Goal: Task Accomplishment & Management: Use online tool/utility

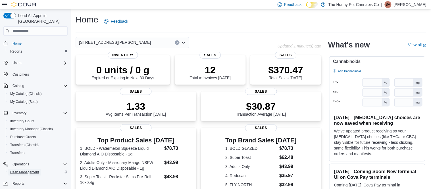
click at [24, 170] on span "Cash Management" at bounding box center [24, 172] width 29 height 5
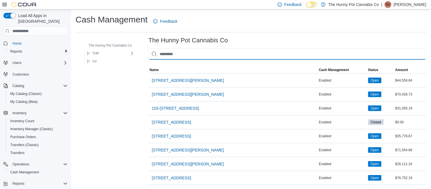
click at [184, 50] on input "This is a search bar. As you type, the results lower in the page will automatic…" at bounding box center [288, 53] width 278 height 11
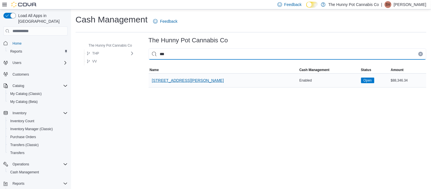
type input "***"
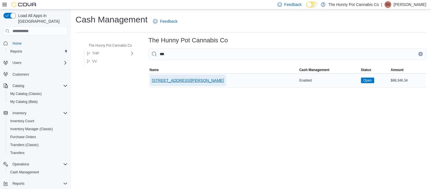
click at [180, 85] on span "[STREET_ADDRESS][PERSON_NAME]" at bounding box center [188, 80] width 72 height 11
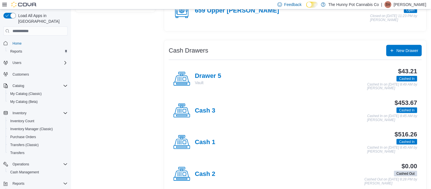
scroll to position [79, 0]
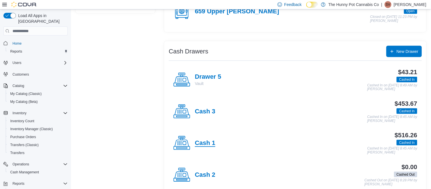
click at [209, 140] on h4 "Cash 1" at bounding box center [205, 143] width 20 height 7
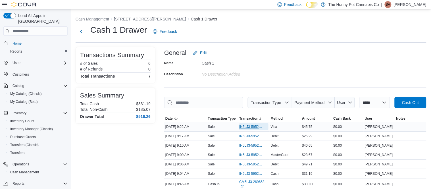
click at [243, 127] on span "IN5LJ3-5952555" at bounding box center [250, 127] width 23 height 5
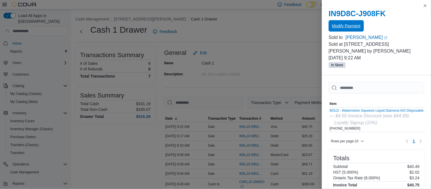
click at [359, 24] on span "Modify Payment" at bounding box center [346, 26] width 28 height 6
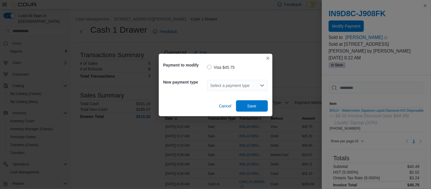
click at [254, 85] on div "Select a payment type" at bounding box center [237, 85] width 61 height 11
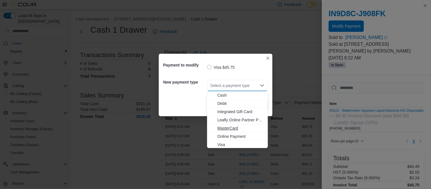
click at [225, 131] on span "MasterCard" at bounding box center [241, 128] width 47 height 6
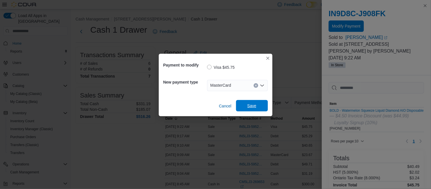
click at [261, 104] on span "Save" at bounding box center [252, 105] width 25 height 11
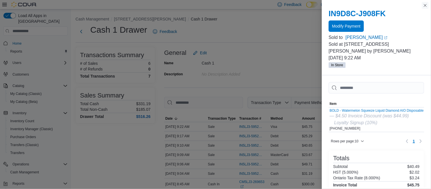
click at [425, 5] on button "Close this dialog" at bounding box center [425, 5] width 7 height 7
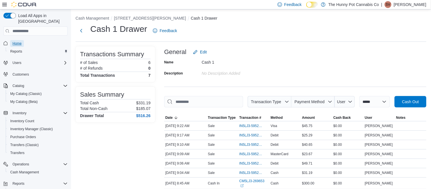
click at [20, 41] on span "Home" at bounding box center [17, 43] width 9 height 5
